Goal: Transaction & Acquisition: Purchase product/service

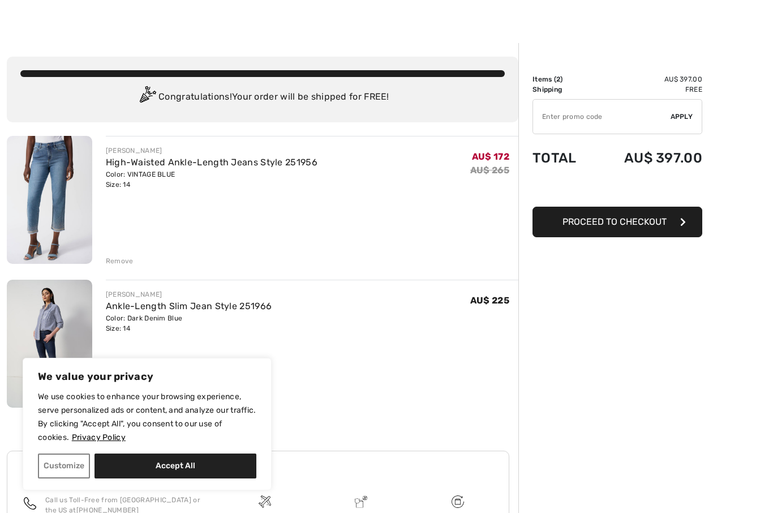
scroll to position [13, 0]
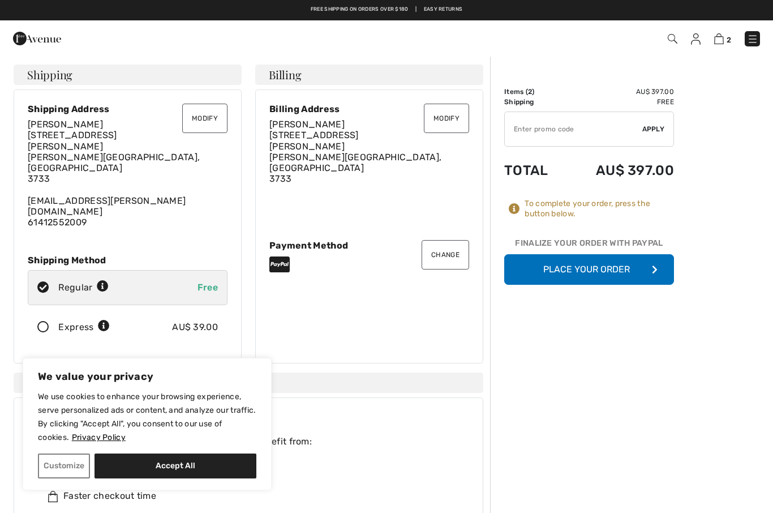
click at [592, 269] on button "Place Your Order" at bounding box center [589, 269] width 170 height 31
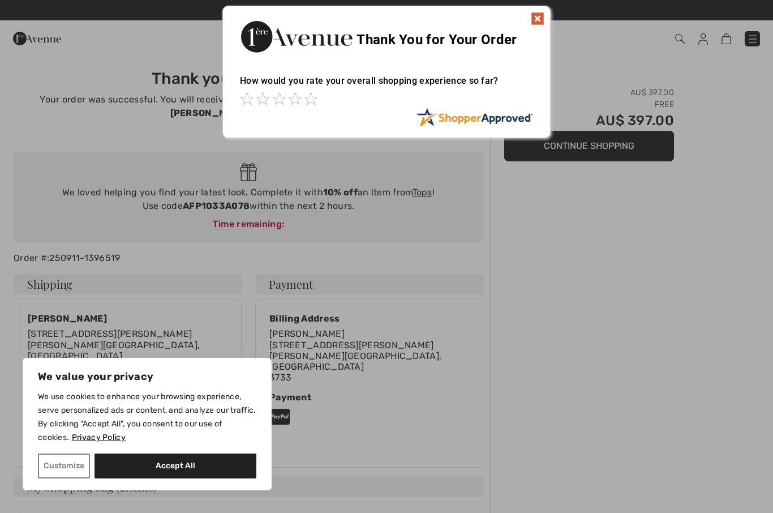
click at [564, 363] on div at bounding box center [386, 256] width 773 height 513
click at [582, 340] on div at bounding box center [386, 256] width 773 height 513
click at [432, 484] on div at bounding box center [386, 256] width 773 height 513
